Goal: Transaction & Acquisition: Purchase product/service

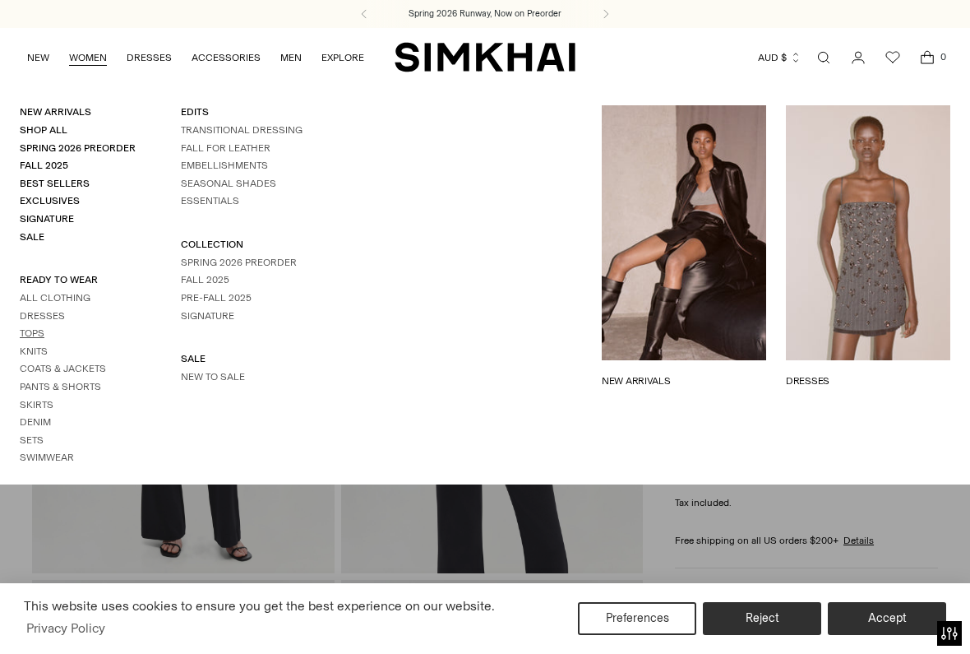
click at [36, 327] on link "Tops" at bounding box center [32, 333] width 25 height 12
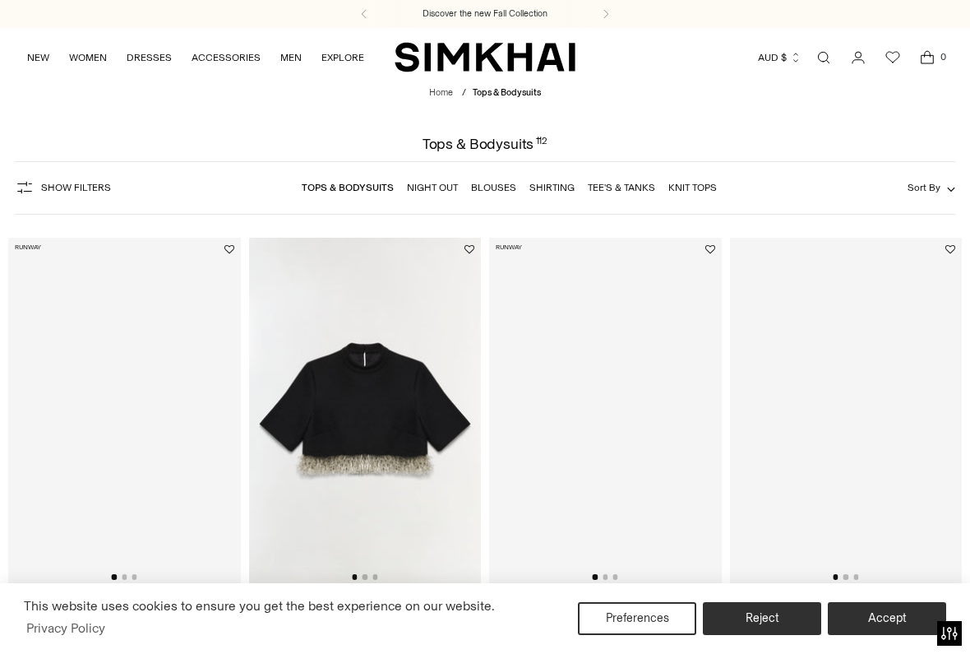
click at [927, 177] on div "Show Filters Show Filters Tops & Bodysuits Night Out Blouses Shirting Tee's & T…" at bounding box center [485, 187] width 941 height 53
click at [927, 182] on span "Sort By" at bounding box center [924, 188] width 33 height 12
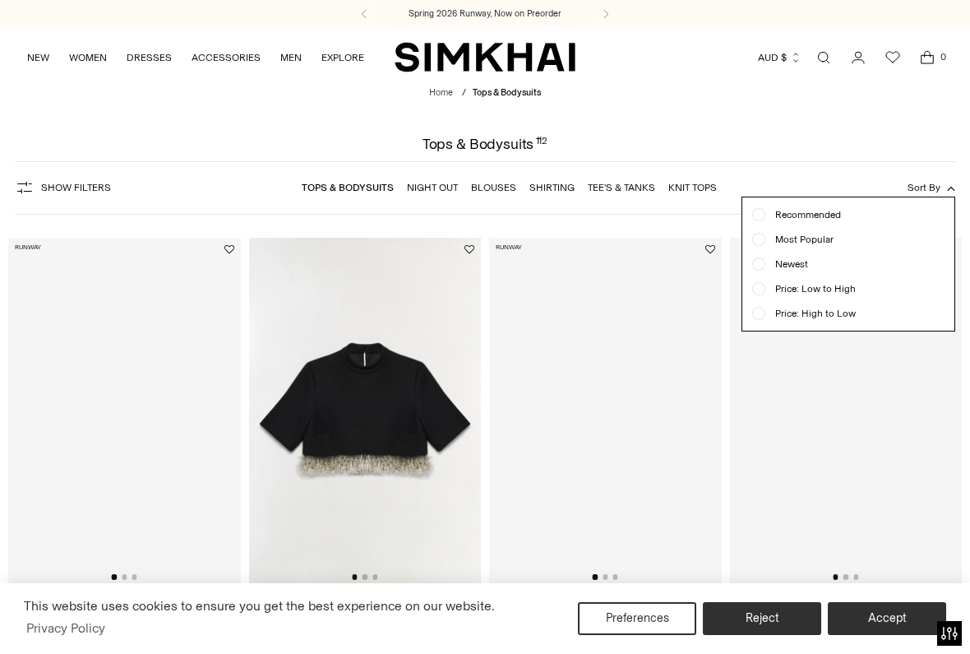
click at [808, 287] on span "Price: Low to High" at bounding box center [810, 288] width 90 height 15
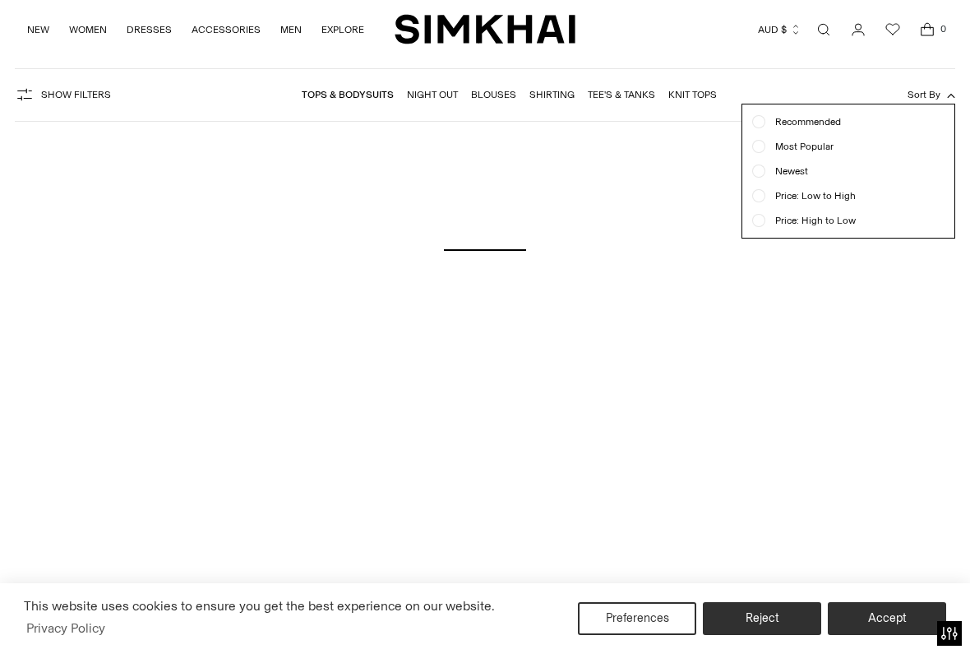
scroll to position [151, 0]
click at [889, 619] on button "Accept" at bounding box center [887, 618] width 118 height 33
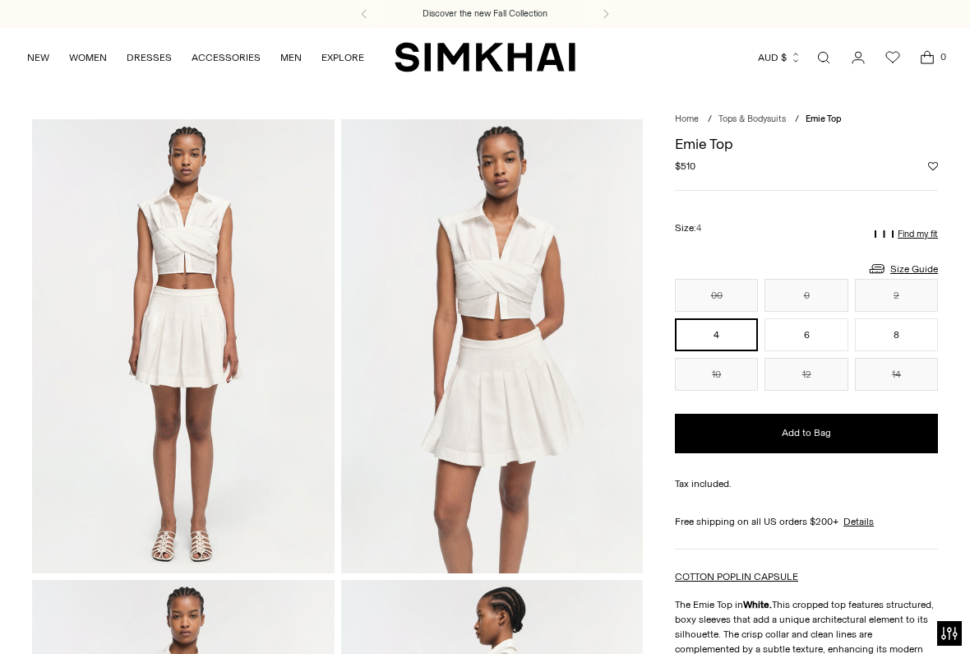
scroll to position [4, 0]
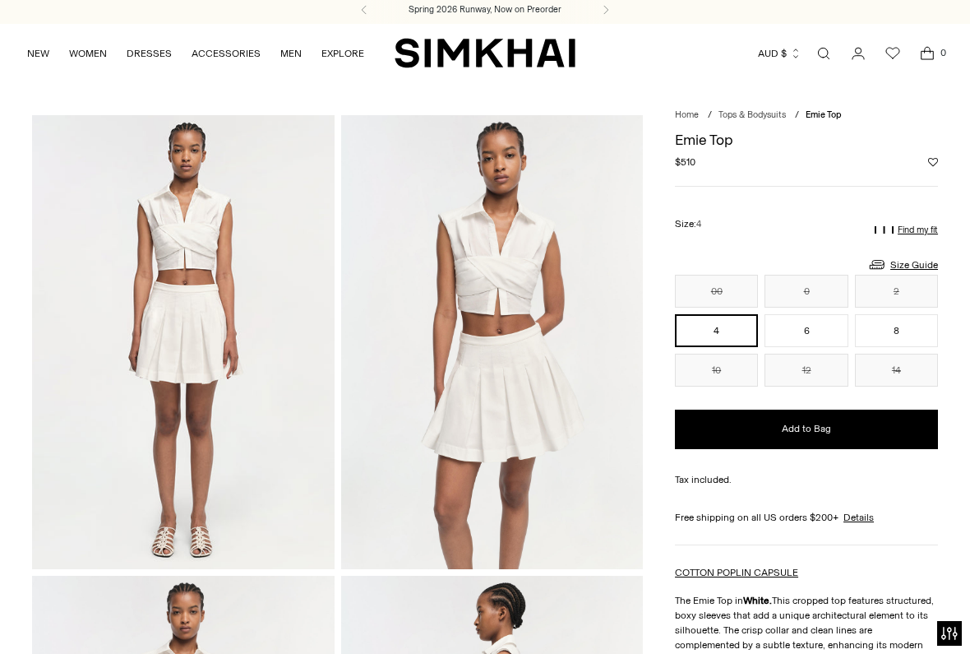
click at [186, 196] on img at bounding box center [183, 341] width 303 height 453
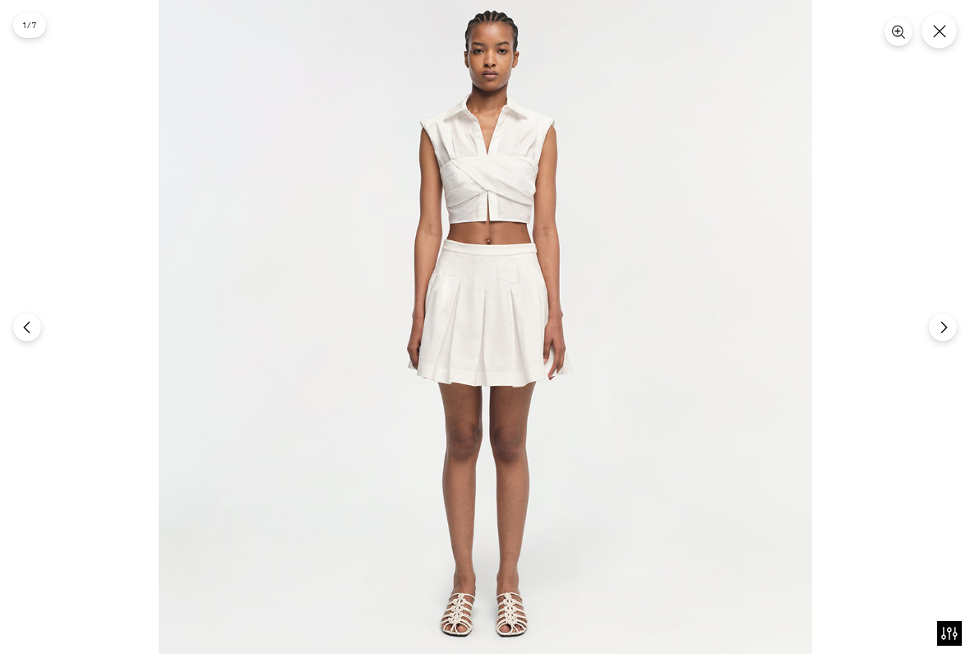
click at [456, 176] on img at bounding box center [486, 327] width 654 height 654
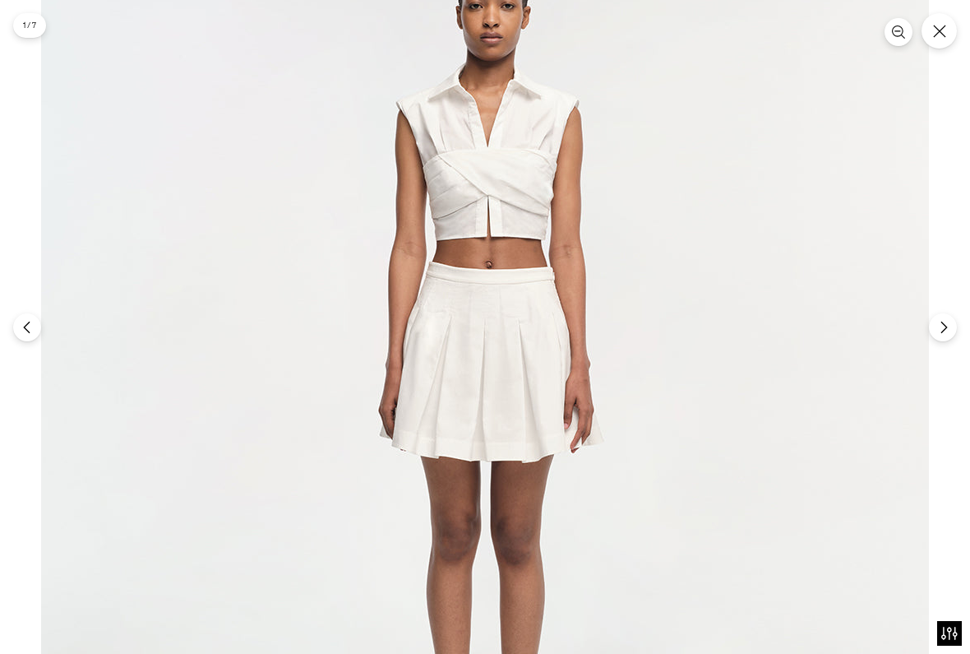
click at [456, 176] on img at bounding box center [485, 381] width 888 height 888
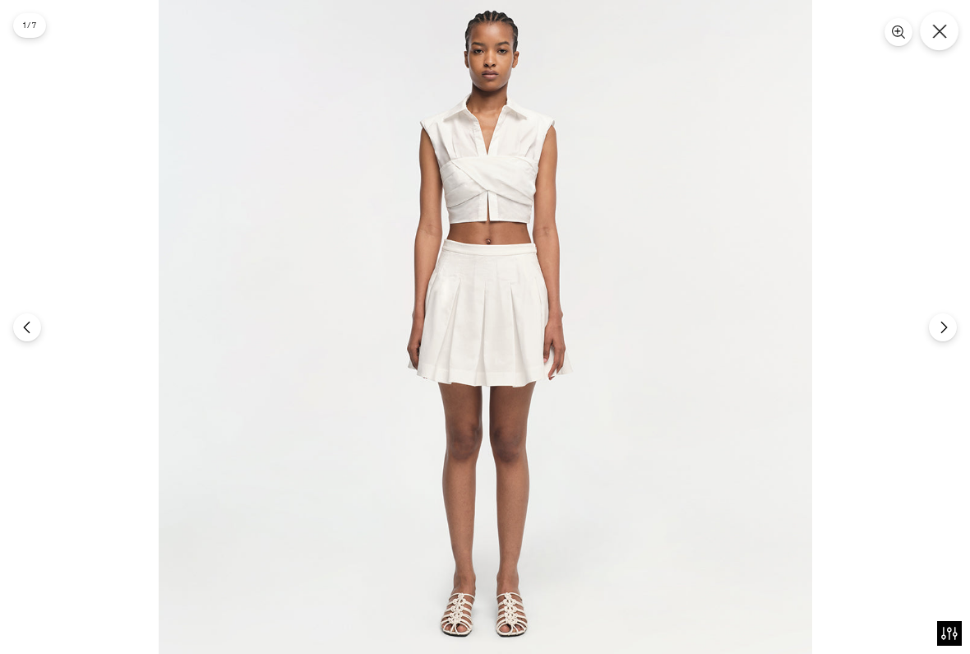
click at [946, 30] on icon "Close" at bounding box center [939, 31] width 15 height 15
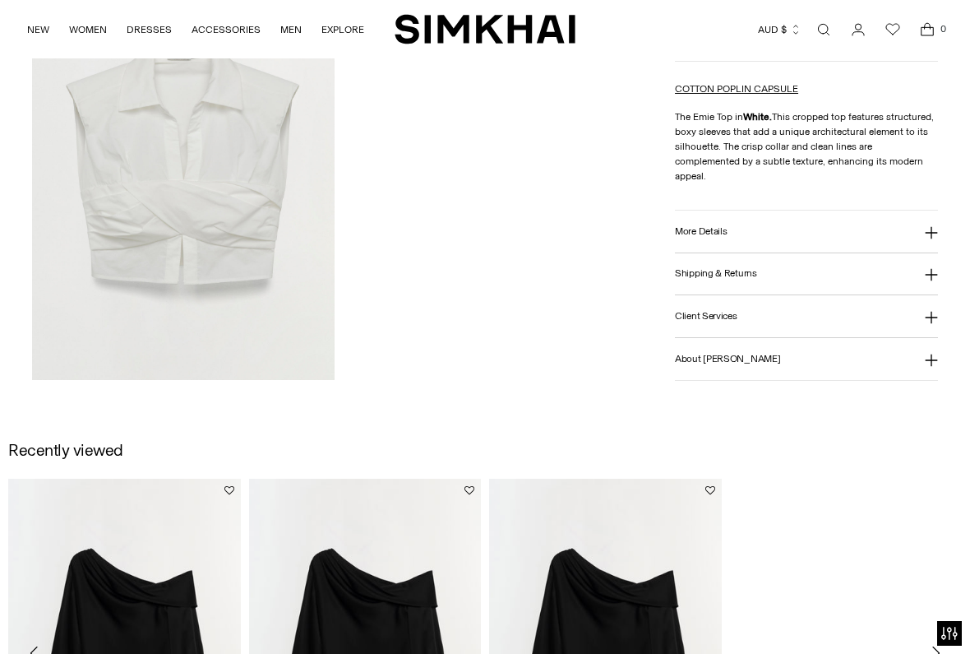
scroll to position [1570, 0]
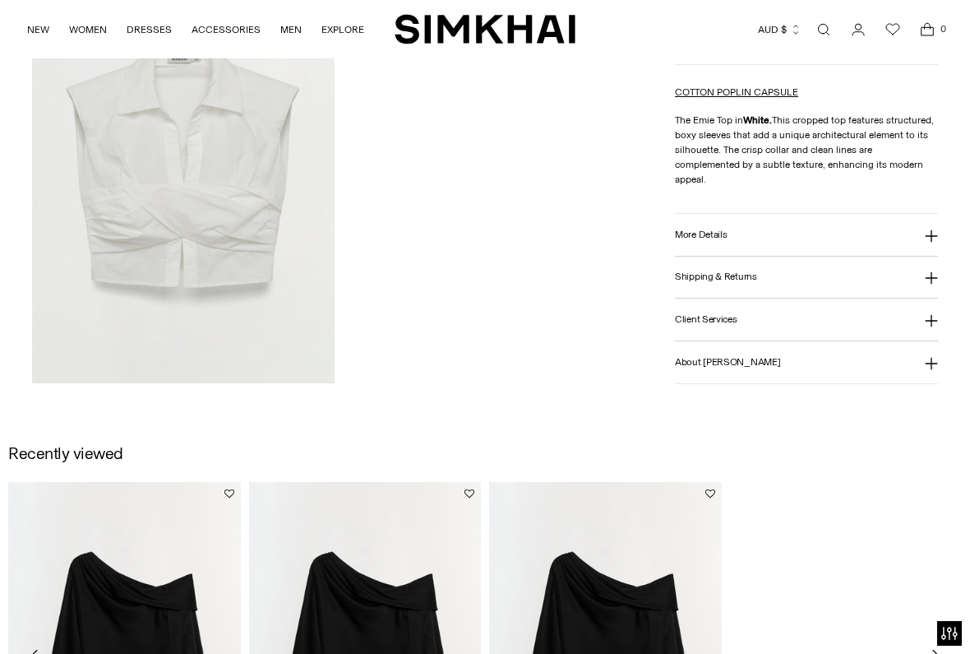
click at [748, 225] on button "More Details" at bounding box center [806, 235] width 263 height 42
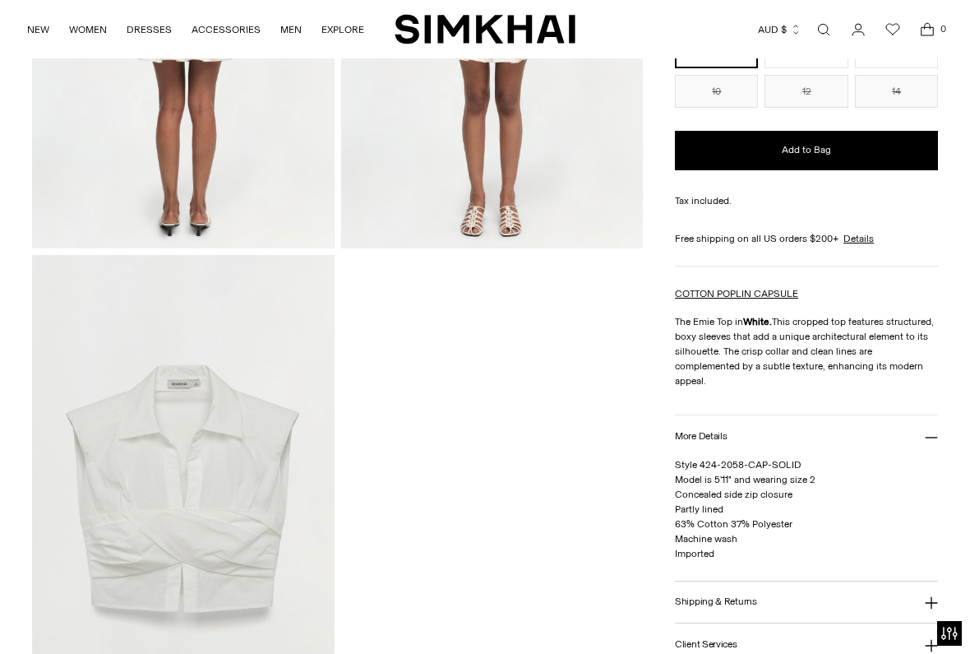
scroll to position [1051, 0]
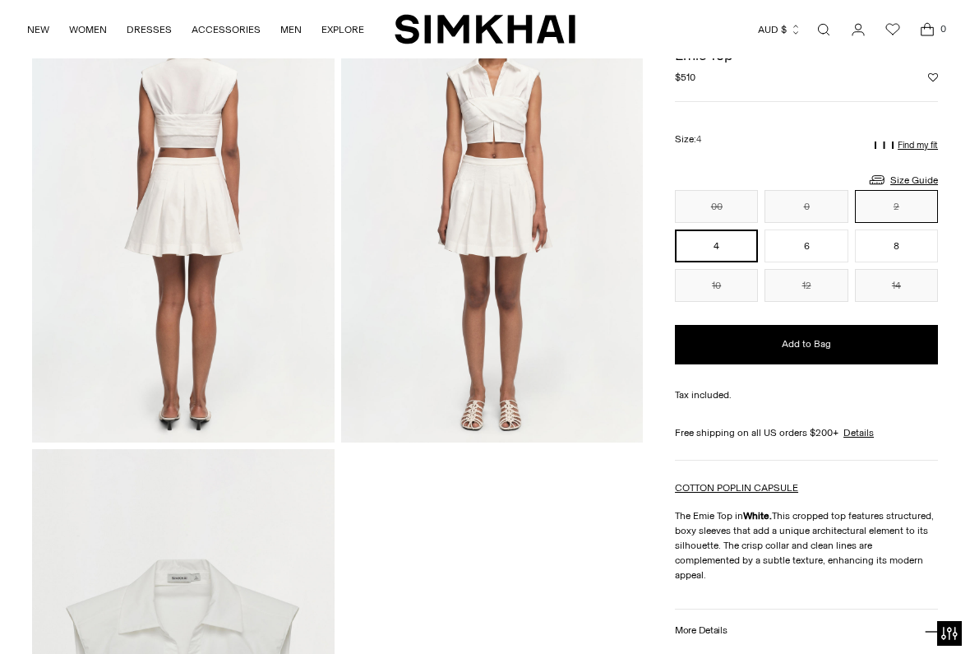
click at [913, 201] on button "2" at bounding box center [896, 206] width 83 height 33
